Goal: Find specific fact: Find specific fact

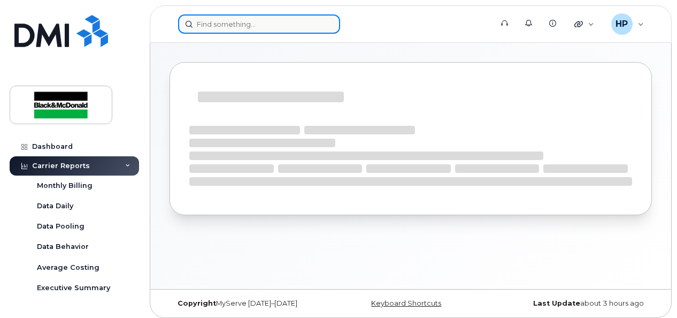
drag, startPoint x: 0, startPoint y: 0, endPoint x: 228, endPoint y: 19, distance: 229.1
click at [228, 19] on input at bounding box center [259, 23] width 162 height 19
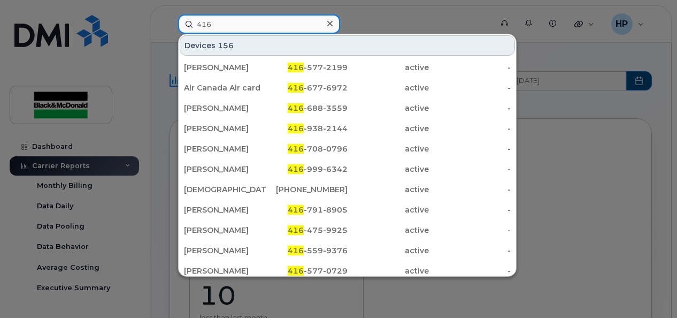
click at [225, 26] on input "416" at bounding box center [259, 23] width 162 height 19
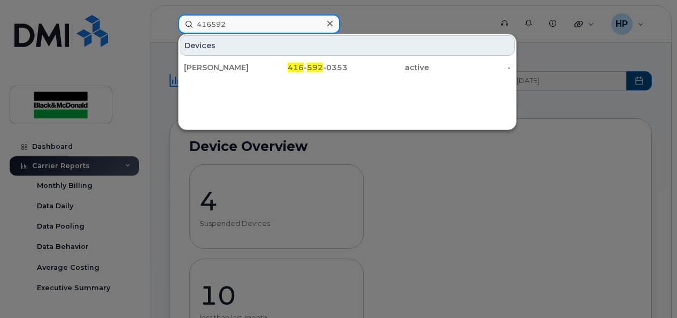
type input "416592"
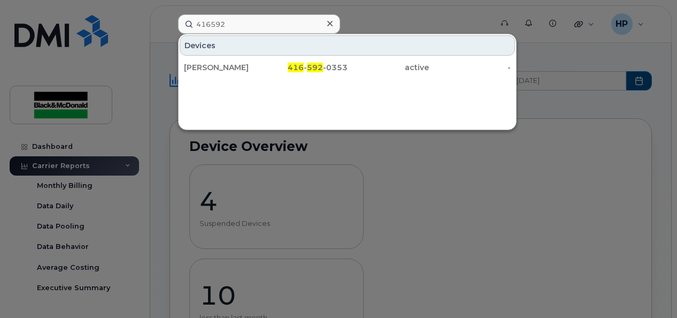
click at [266, 72] on div "[PERSON_NAME]" at bounding box center [307, 67] width 82 height 19
